Goal: Information Seeking & Learning: Learn about a topic

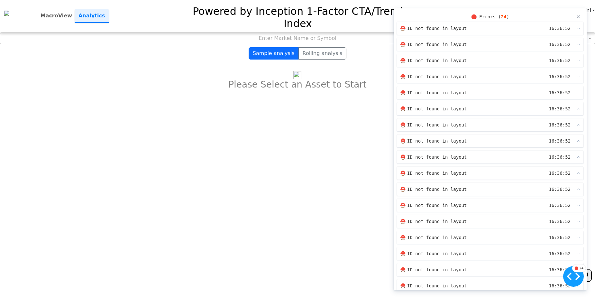
click at [577, 16] on div "×" at bounding box center [579, 17] width 4 height 10
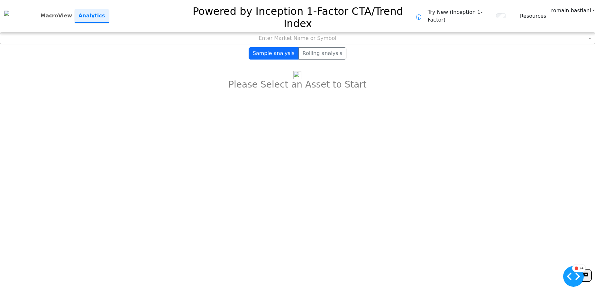
click at [306, 33] on div "Enter Market Name or Symbol" at bounding box center [297, 38] width 595 height 11
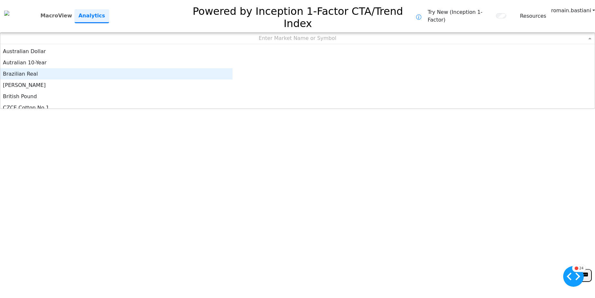
scroll to position [32, 0]
click at [196, 68] on div "[PERSON_NAME]" at bounding box center [116, 73] width 232 height 11
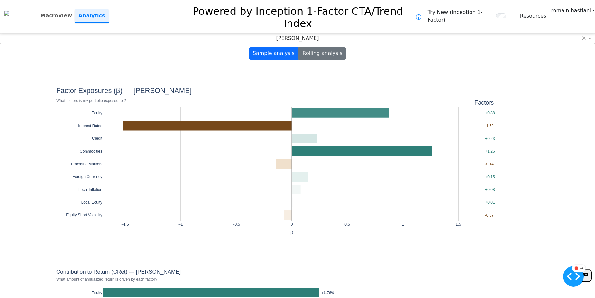
click at [317, 47] on button "Rolling analysis" at bounding box center [323, 53] width 48 height 12
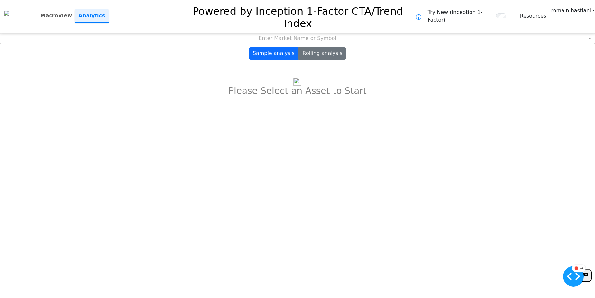
click at [317, 47] on button "Rolling analysis" at bounding box center [323, 53] width 48 height 12
click at [316, 33] on div "Enter Market Name or Symbol" at bounding box center [297, 38] width 595 height 11
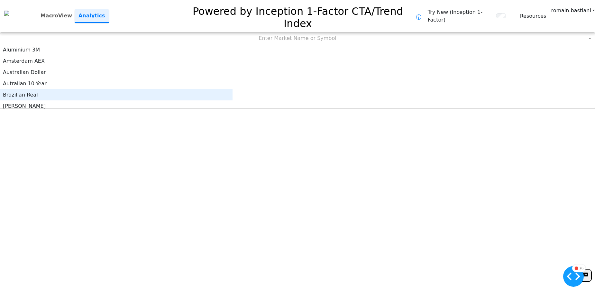
scroll to position [3, 0]
click at [202, 97] on div "[PERSON_NAME]" at bounding box center [116, 102] width 232 height 11
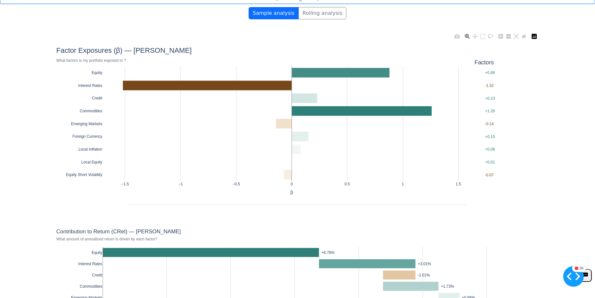
scroll to position [0, 0]
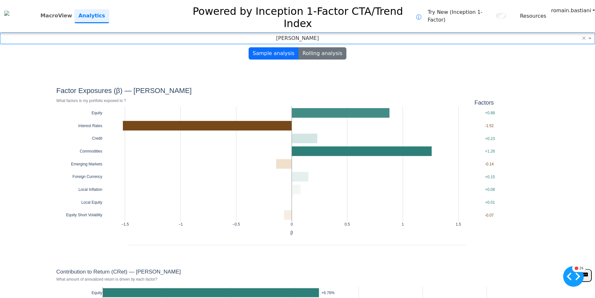
click at [320, 47] on button "Rolling analysis" at bounding box center [323, 53] width 48 height 12
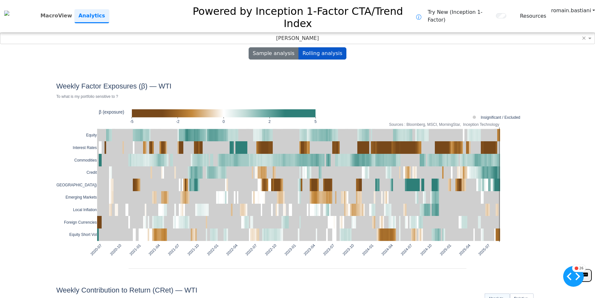
click at [283, 47] on button "Sample analysis" at bounding box center [274, 53] width 50 height 12
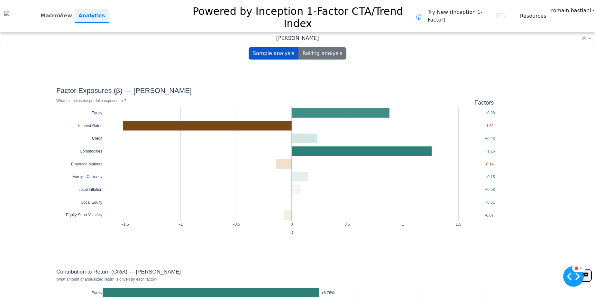
click at [315, 47] on button "Rolling analysis" at bounding box center [323, 53] width 48 height 12
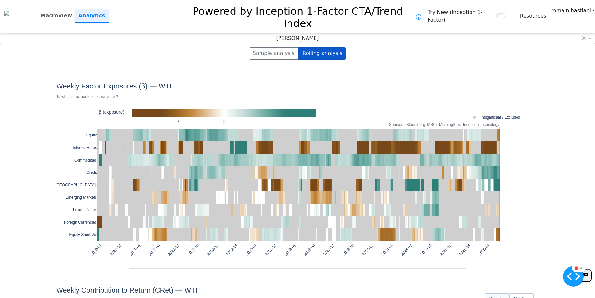
click at [324, 33] on div "[PERSON_NAME]" at bounding box center [297, 38] width 595 height 11
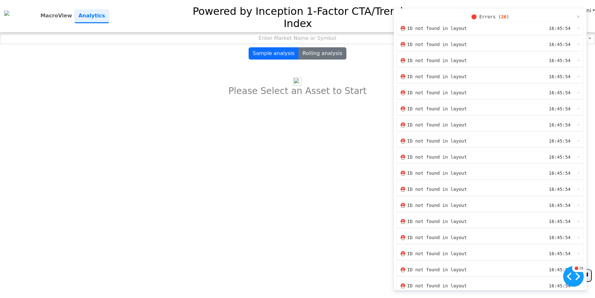
click at [328, 48] on button "Rolling analysis" at bounding box center [323, 53] width 48 height 12
click at [577, 16] on div "×" at bounding box center [579, 17] width 4 height 10
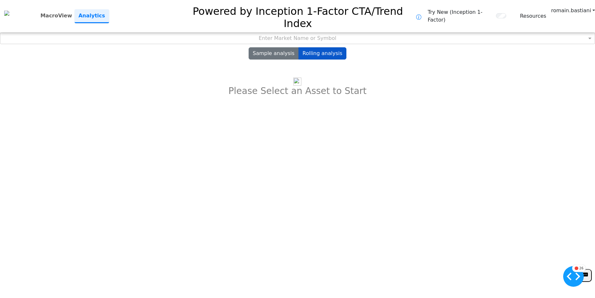
click at [286, 47] on button "Sample analysis" at bounding box center [274, 53] width 50 height 12
click at [319, 47] on button "Rolling analysis" at bounding box center [323, 53] width 48 height 12
click at [341, 33] on div "Enter Market Name or Symbol" at bounding box center [297, 38] width 595 height 11
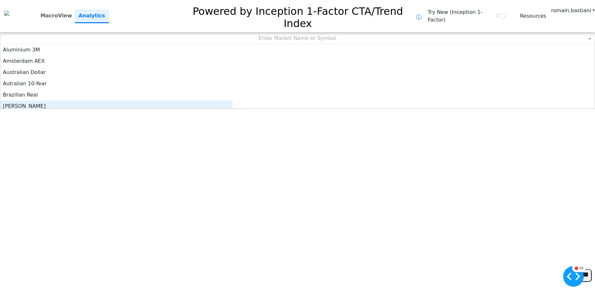
scroll to position [3, 0]
click at [213, 97] on div "[PERSON_NAME]" at bounding box center [116, 102] width 232 height 11
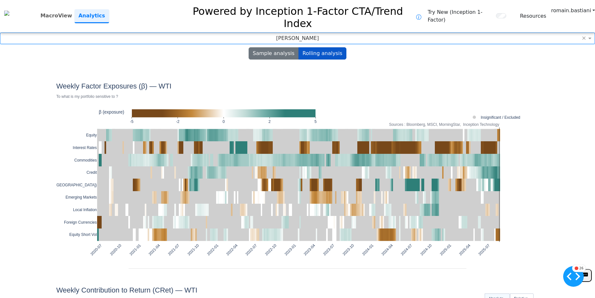
click at [275, 47] on button "Sample analysis" at bounding box center [274, 53] width 50 height 12
